Goal: Complete application form

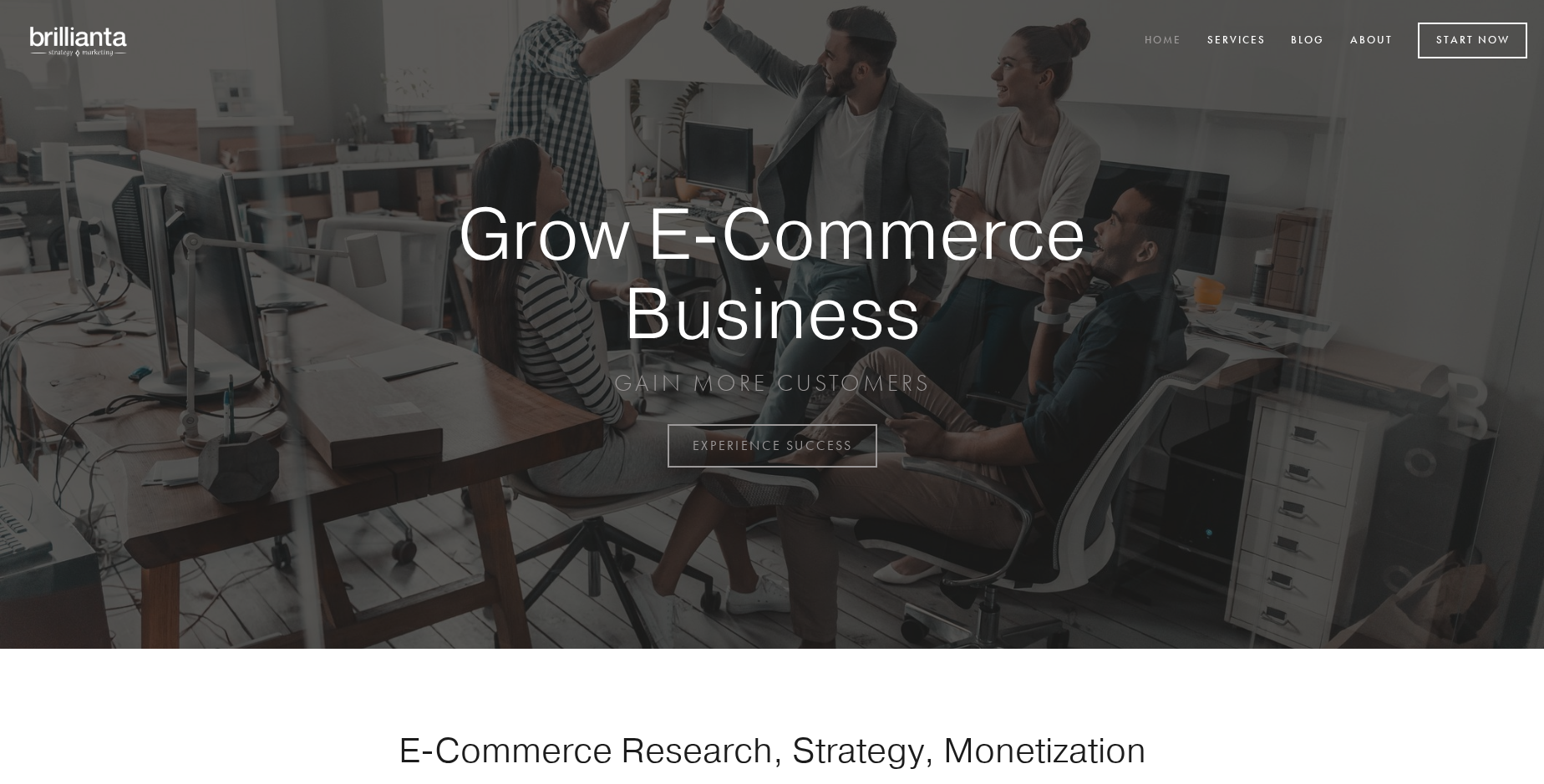
scroll to position [4379, 0]
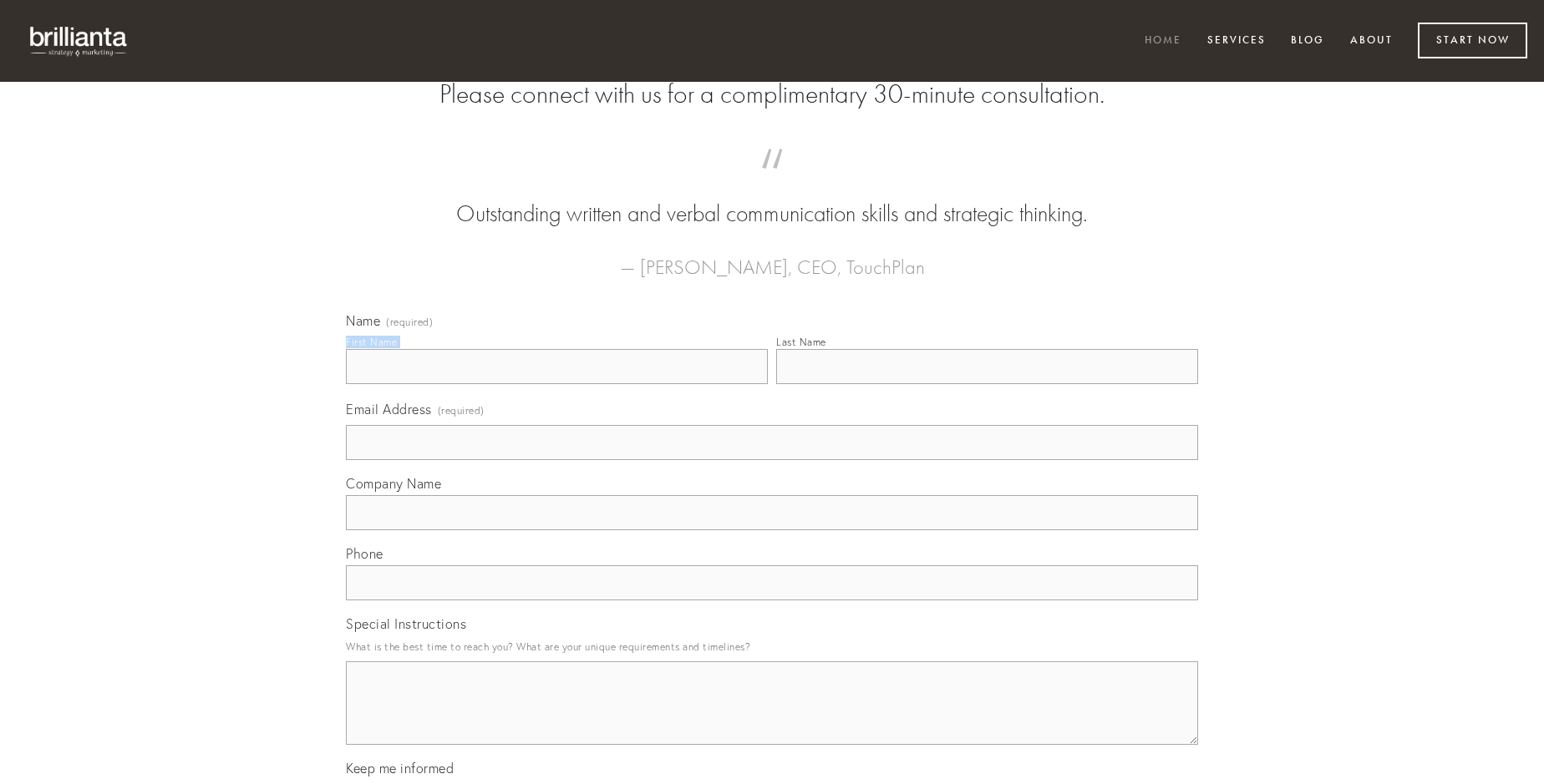
type input "[PERSON_NAME]"
click at [987, 384] on input "Last Name" at bounding box center [987, 367] width 422 height 35
type input "[PERSON_NAME]"
click at [772, 461] on input "Email Address (required)" at bounding box center [772, 442] width 852 height 35
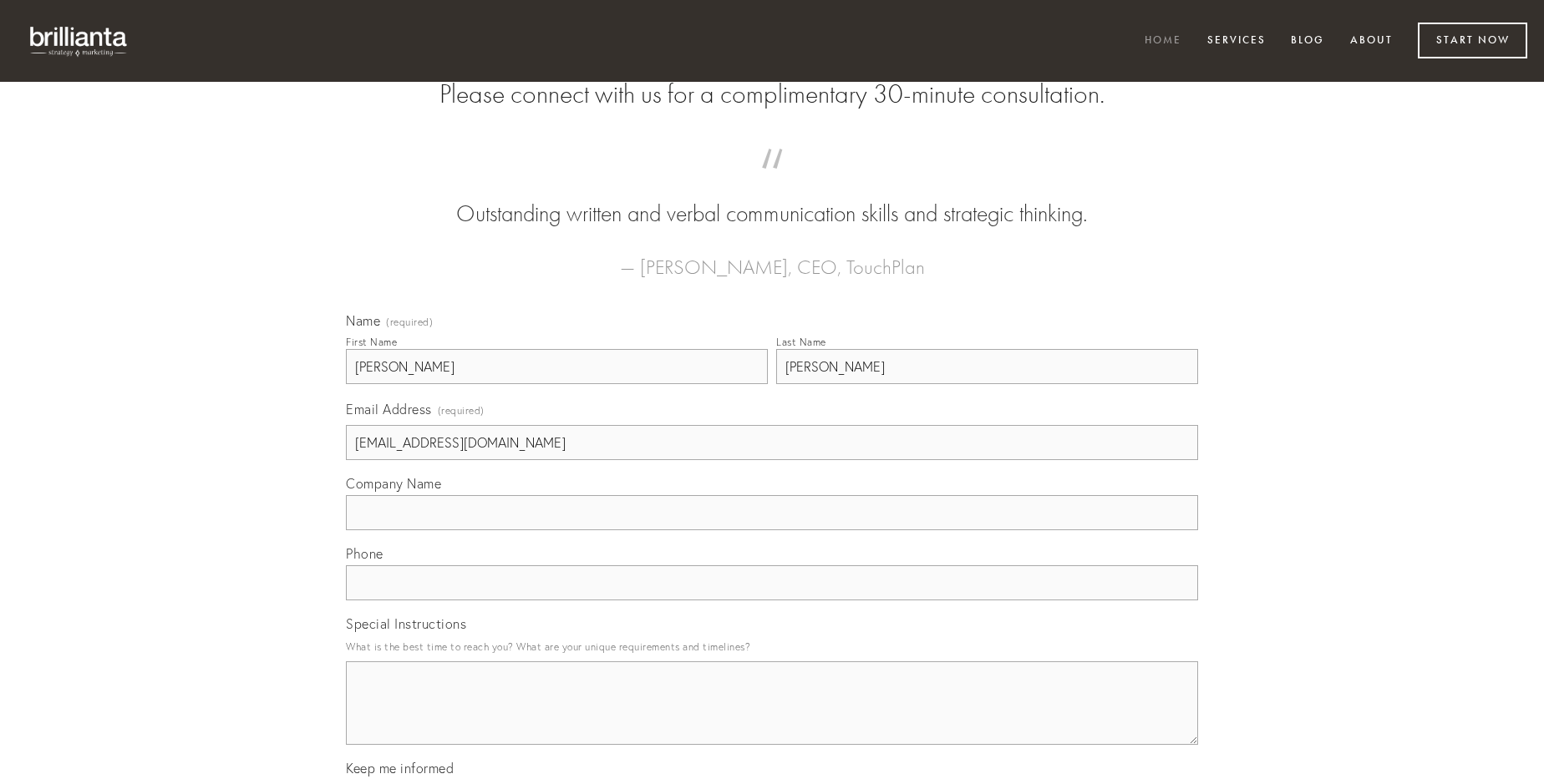
type input "[EMAIL_ADDRESS][DOMAIN_NAME]"
click at [772, 530] on input "Company Name" at bounding box center [772, 513] width 852 height 35
type input "antepono"
click at [772, 601] on input "text" at bounding box center [772, 583] width 852 height 35
click at [772, 719] on textarea "Special Instructions" at bounding box center [772, 703] width 852 height 83
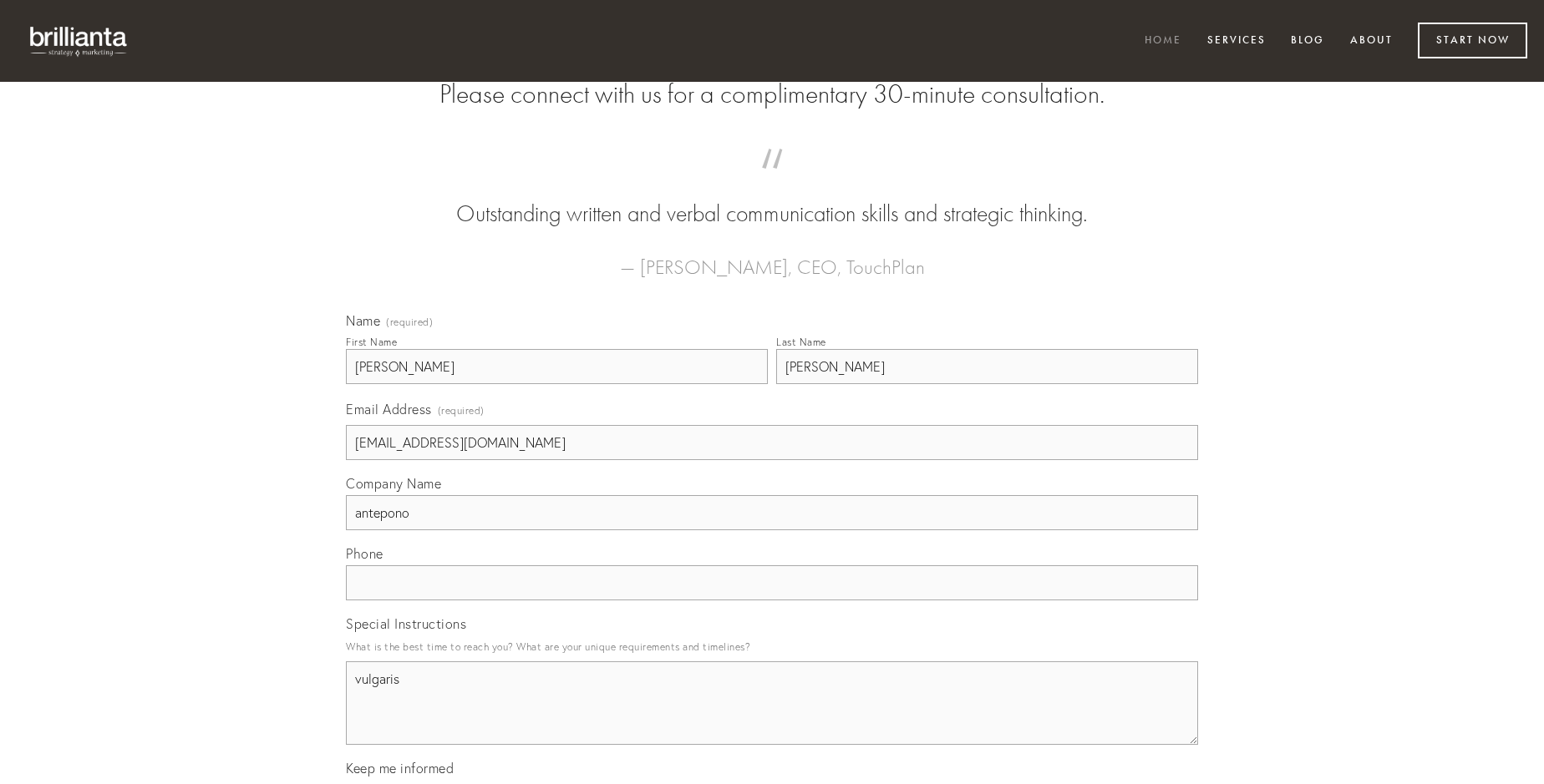
type textarea "vulgaris"
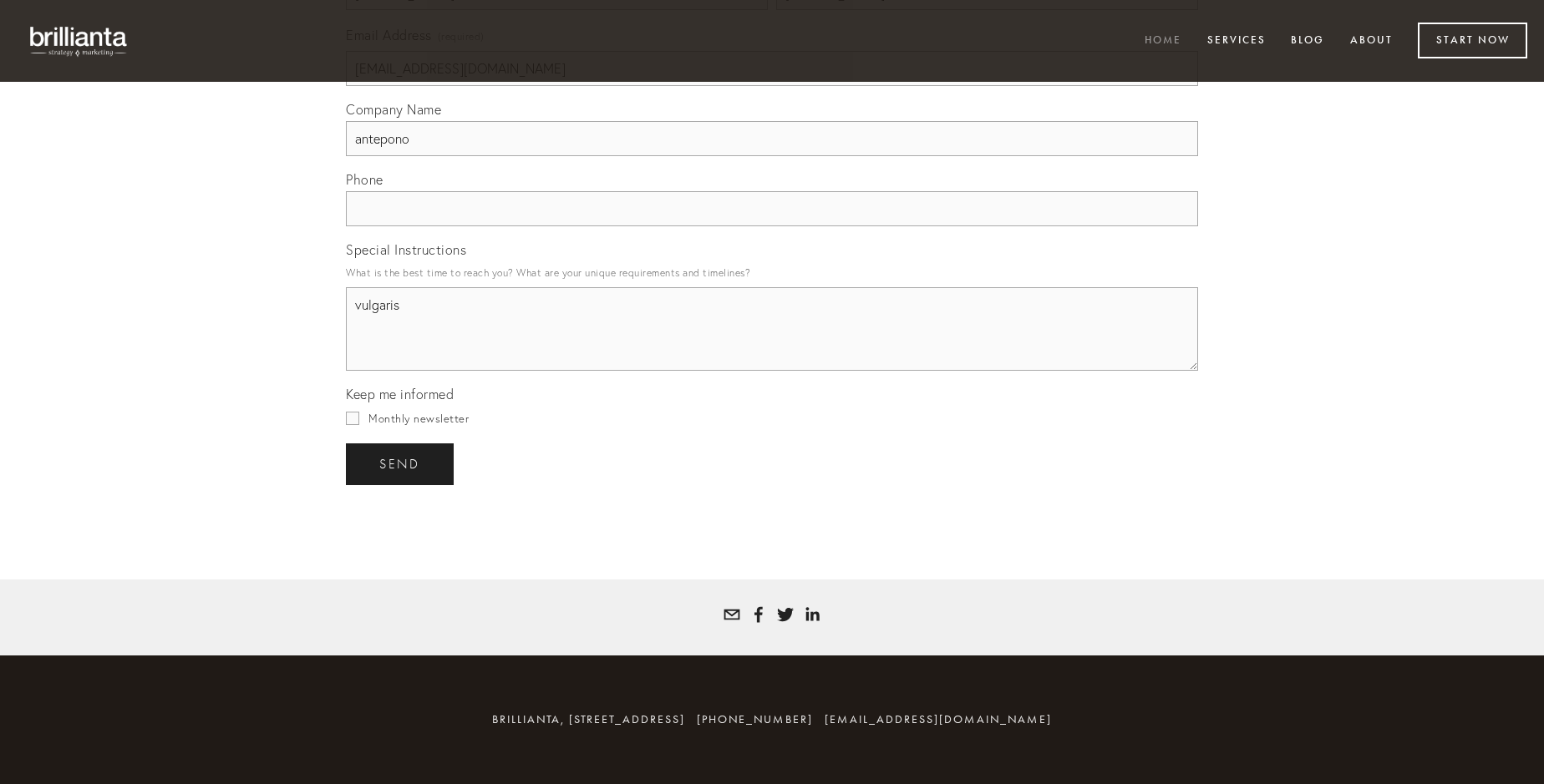
click at [401, 463] on span "send" at bounding box center [399, 464] width 41 height 15
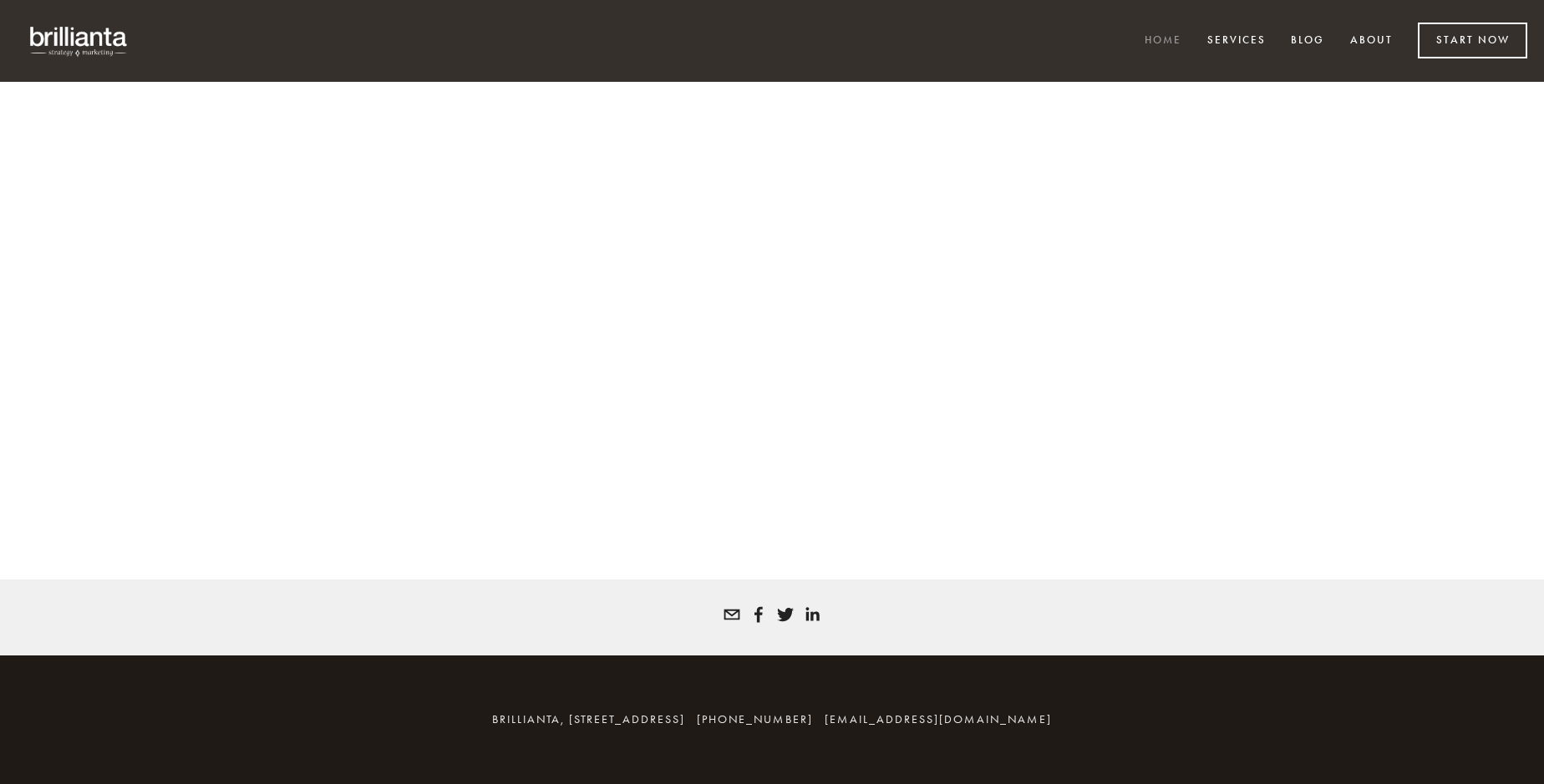
scroll to position [4356, 0]
